Goal: Task Accomplishment & Management: Use online tool/utility

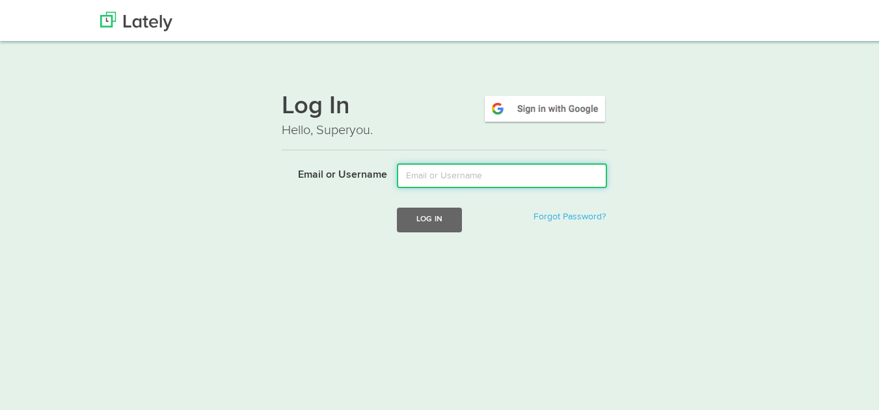
click at [420, 170] on input "Email or Username" at bounding box center [502, 173] width 210 height 25
type input "[EMAIL_ADDRESS][DOMAIN_NAME]"
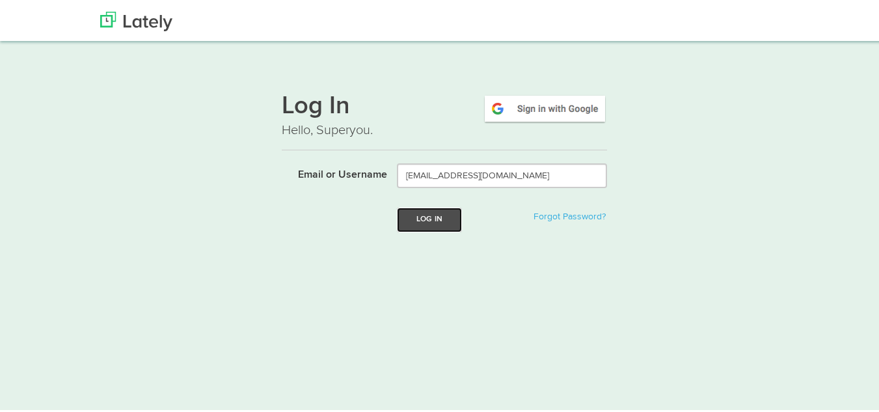
click at [419, 206] on button "Log In" at bounding box center [429, 218] width 65 height 24
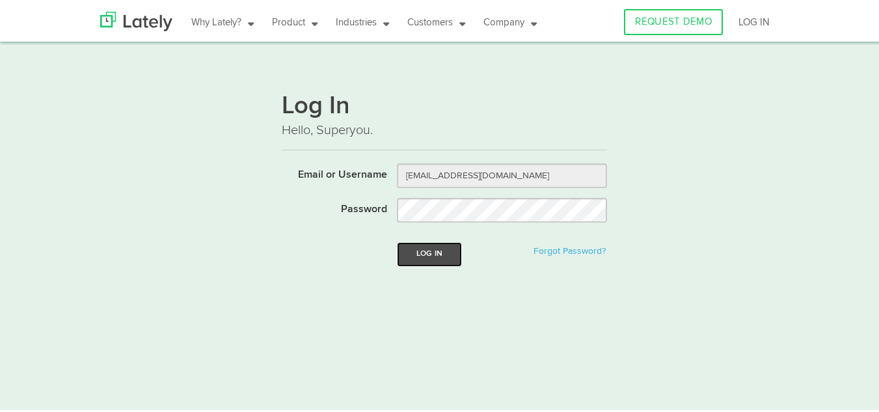
click at [429, 254] on button "Log In" at bounding box center [429, 252] width 65 height 24
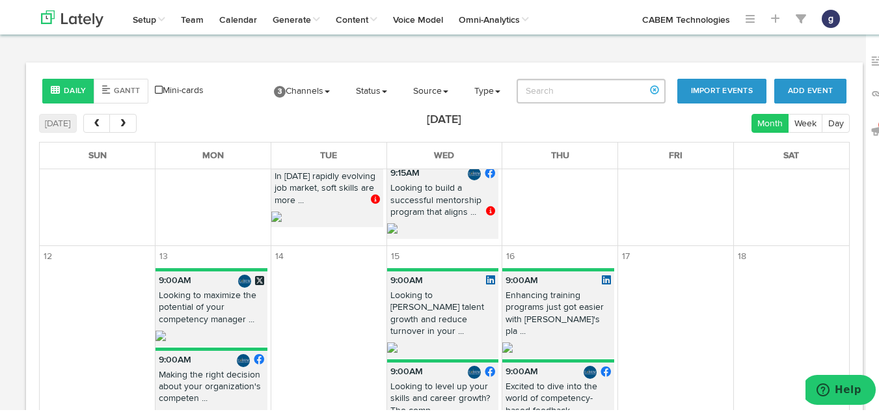
scroll to position [543, 0]
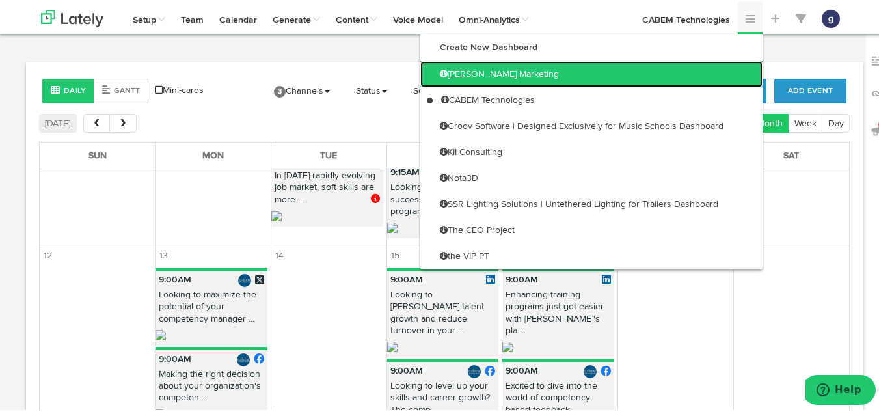
click at [730, 67] on link "[PERSON_NAME] Marketing" at bounding box center [591, 72] width 342 height 26
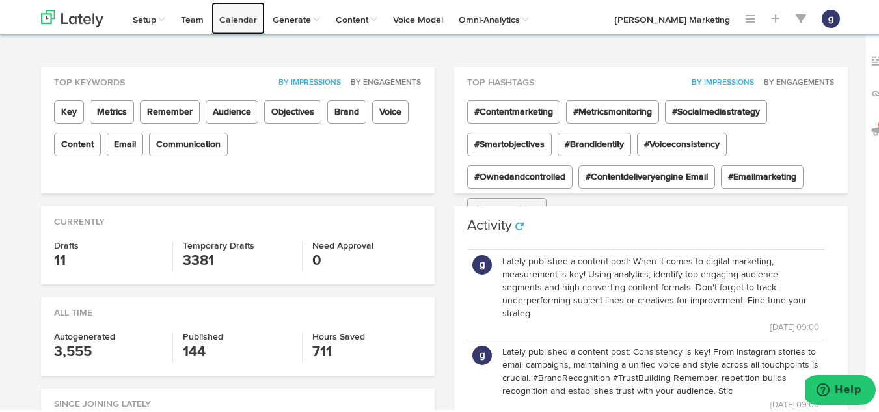
click at [217, 16] on link "Calendar" at bounding box center [238, 16] width 53 height 33
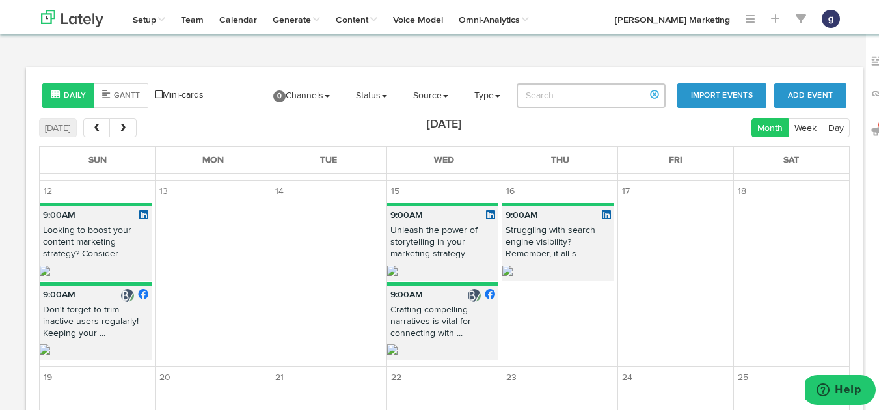
scroll to position [350, 0]
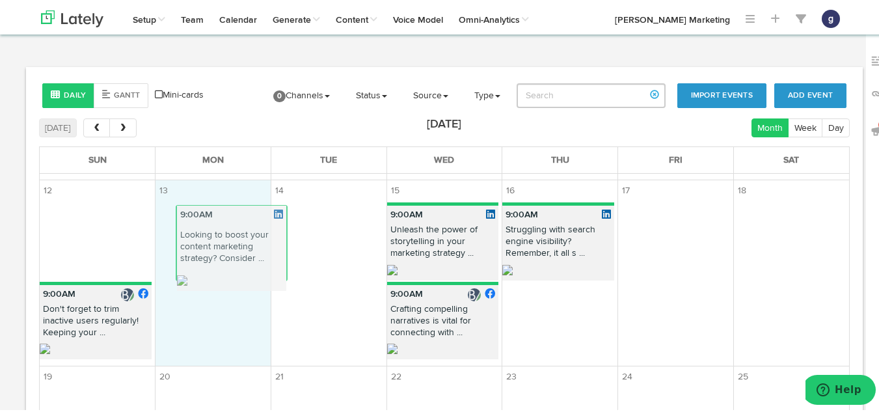
drag, startPoint x: 87, startPoint y: 240, endPoint x: 223, endPoint y: 242, distance: 136.1
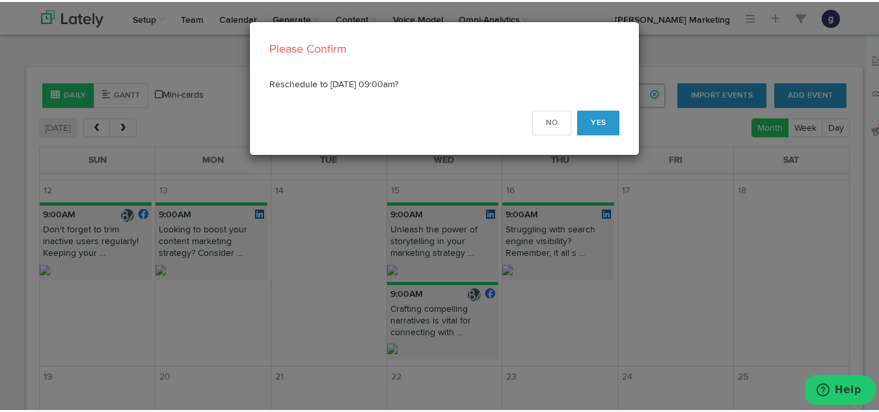
scroll to position [357, 0]
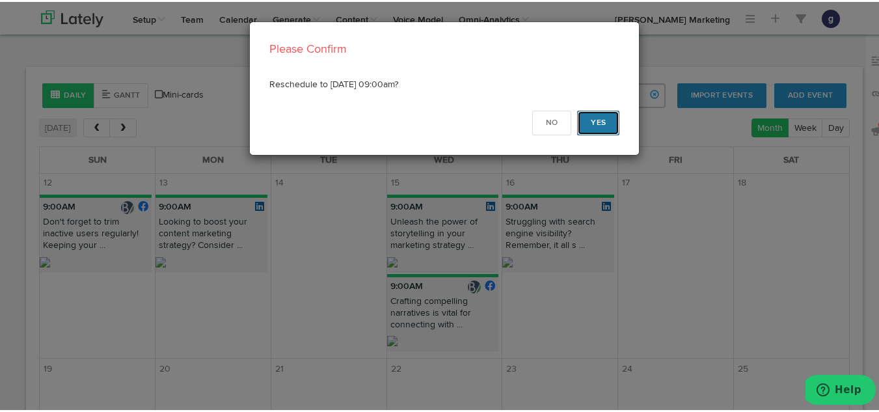
click at [606, 116] on button "Yes" at bounding box center [598, 121] width 42 height 25
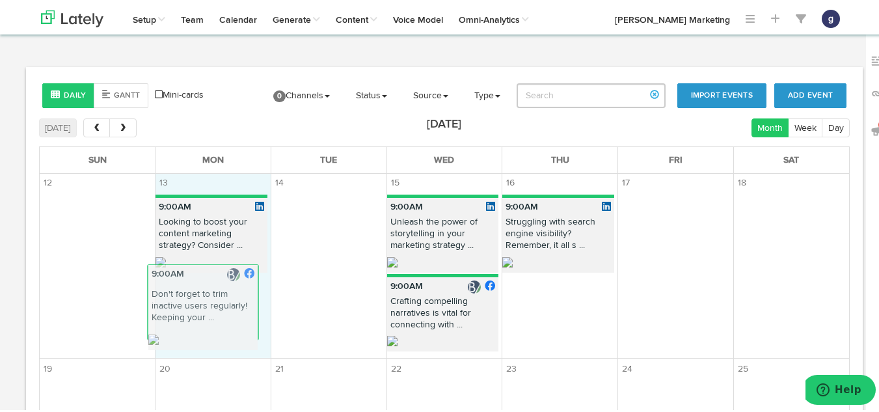
drag, startPoint x: 84, startPoint y: 225, endPoint x: 197, endPoint y: 301, distance: 135.9
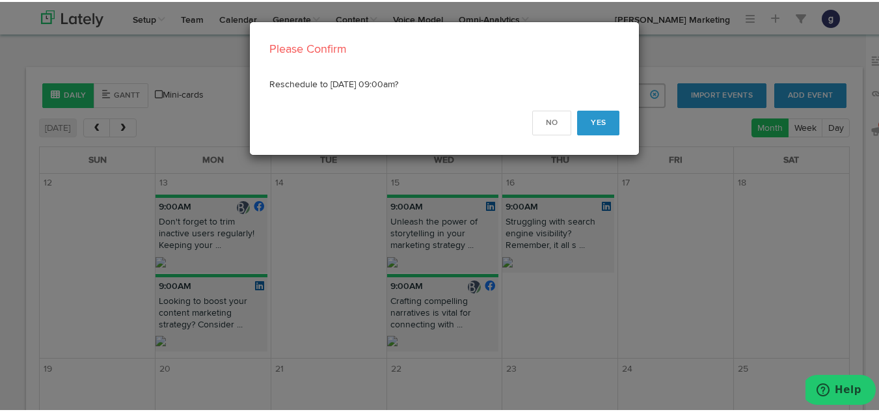
scroll to position [365, 0]
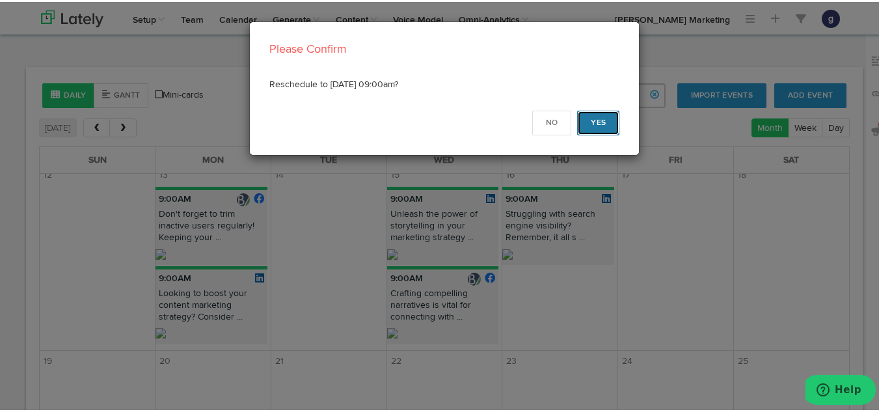
click at [600, 109] on button "Yes" at bounding box center [598, 121] width 42 height 25
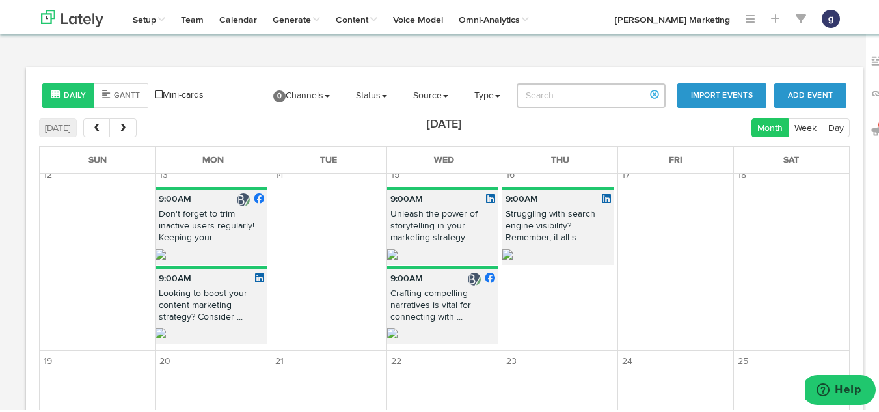
click at [228, 223] on p "Don't forget to trim inactive users regularly! Keeping your ..." at bounding box center [212, 226] width 112 height 41
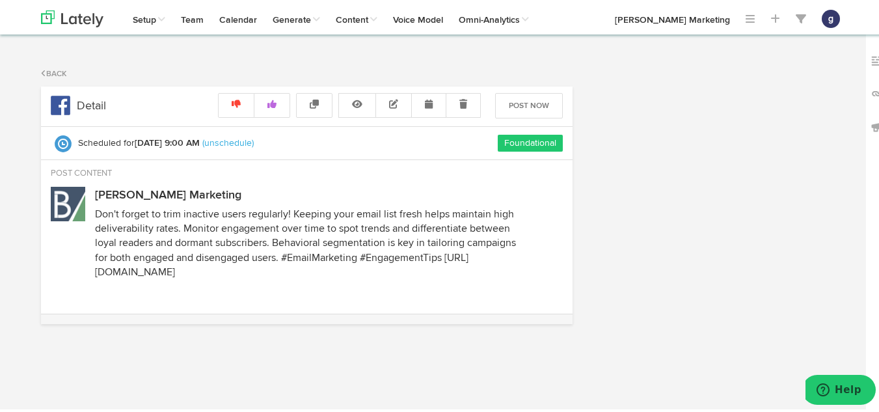
select select "9"
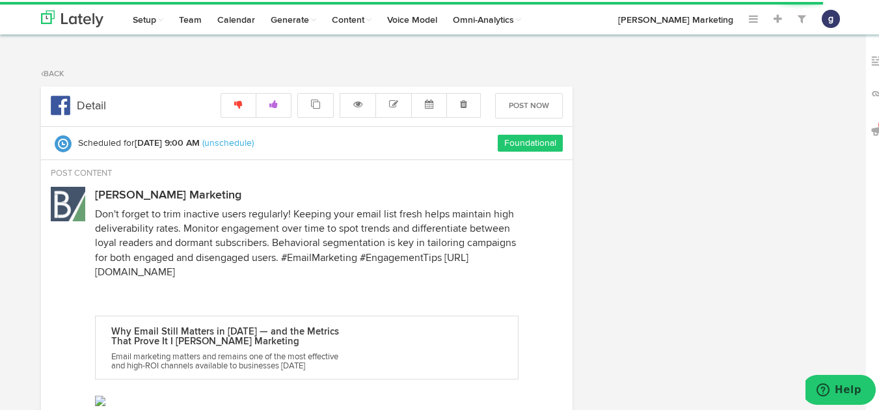
radio input "true"
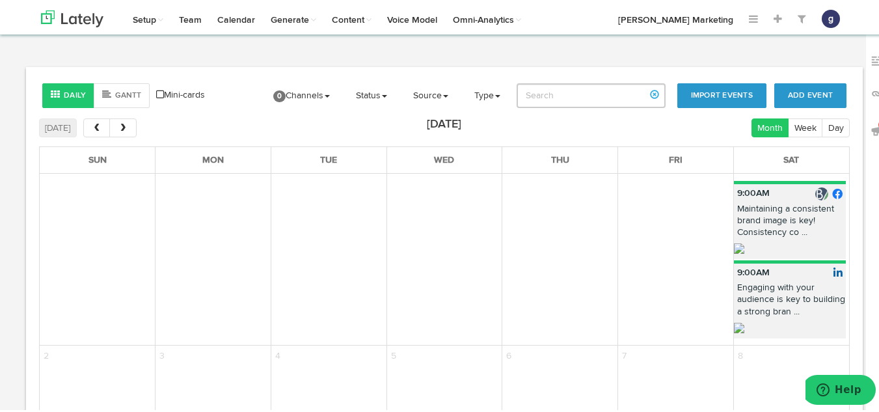
scroll to position [584, 0]
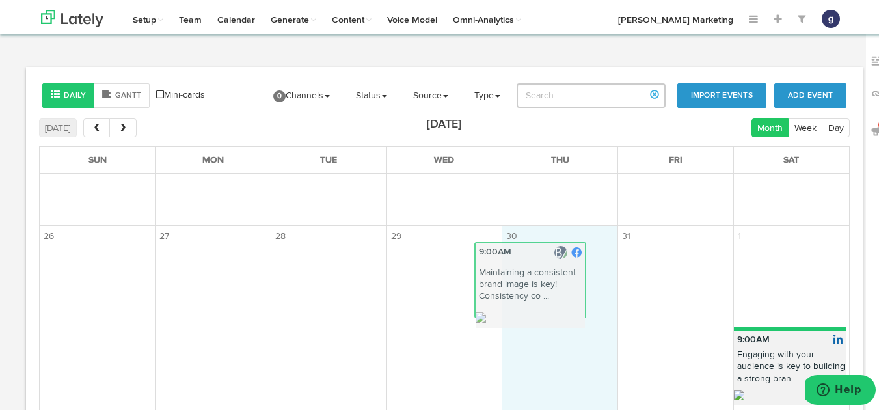
drag, startPoint x: 765, startPoint y: 262, endPoint x: 523, endPoint y: 256, distance: 242.8
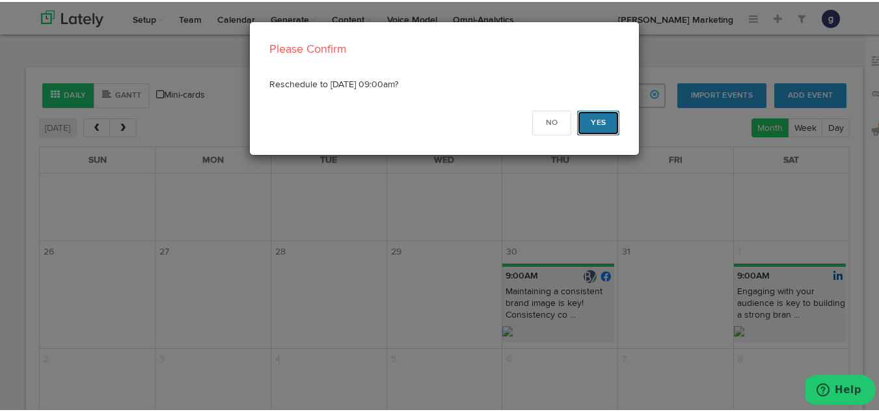
click at [588, 111] on button "Yes" at bounding box center [598, 121] width 42 height 25
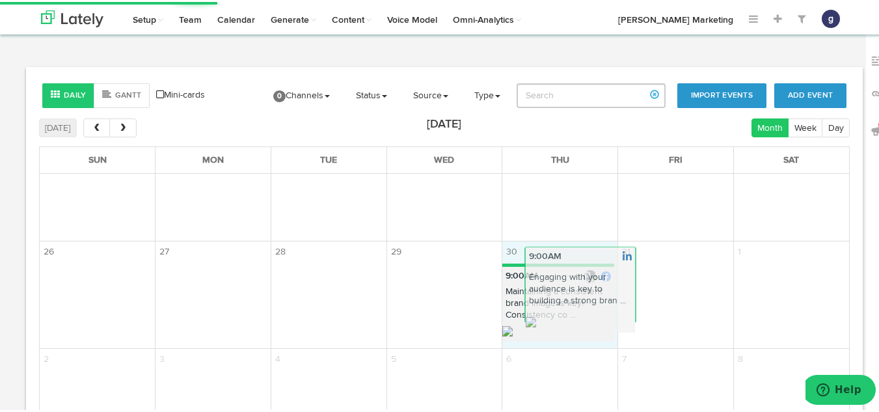
drag, startPoint x: 766, startPoint y: 262, endPoint x: 553, endPoint y: 240, distance: 214.0
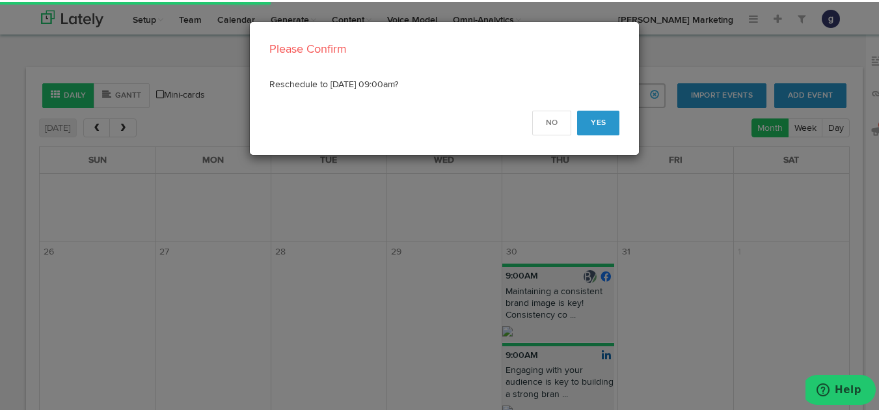
scroll to position [583, 0]
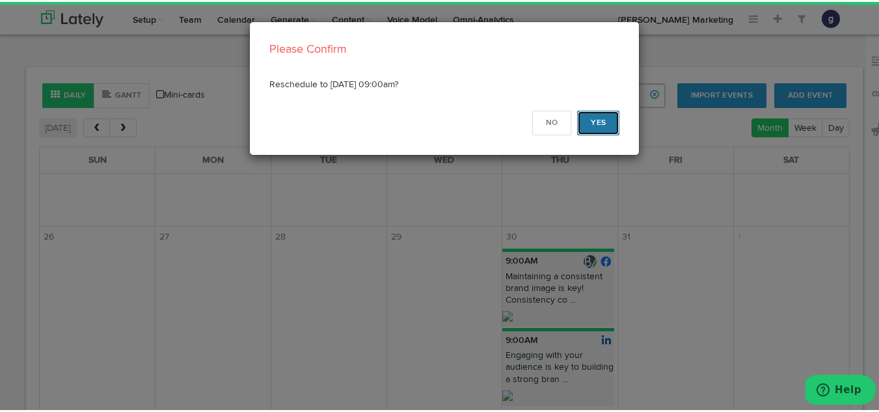
click at [599, 113] on button "Yes" at bounding box center [598, 121] width 42 height 25
